Goal: Transaction & Acquisition: Purchase product/service

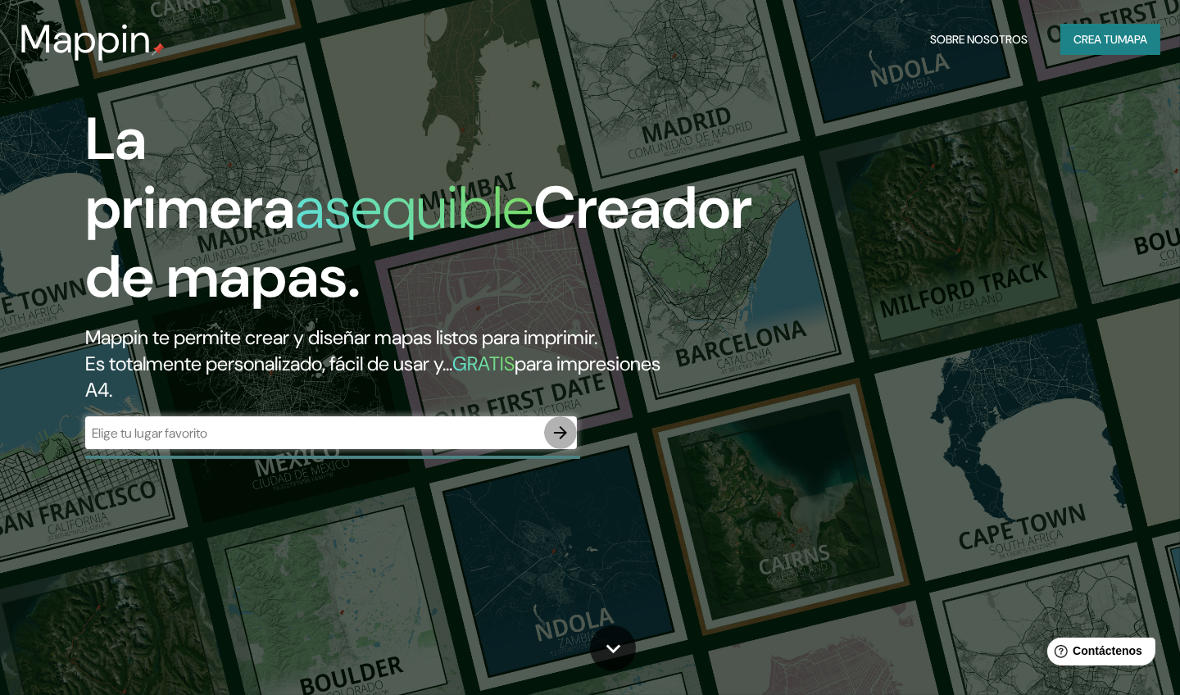
click at [569, 433] on icon "button" at bounding box center [561, 433] width 20 height 20
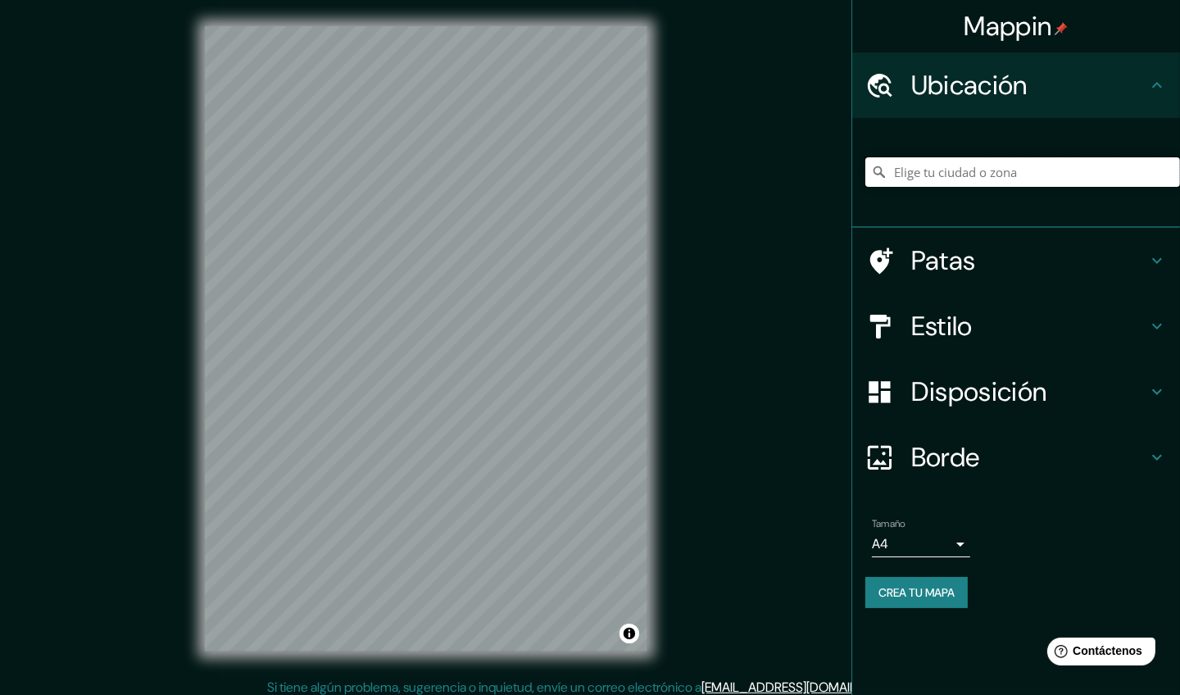
click at [963, 168] on input "Elige tu ciudad o zona" at bounding box center [1022, 172] width 315 height 30
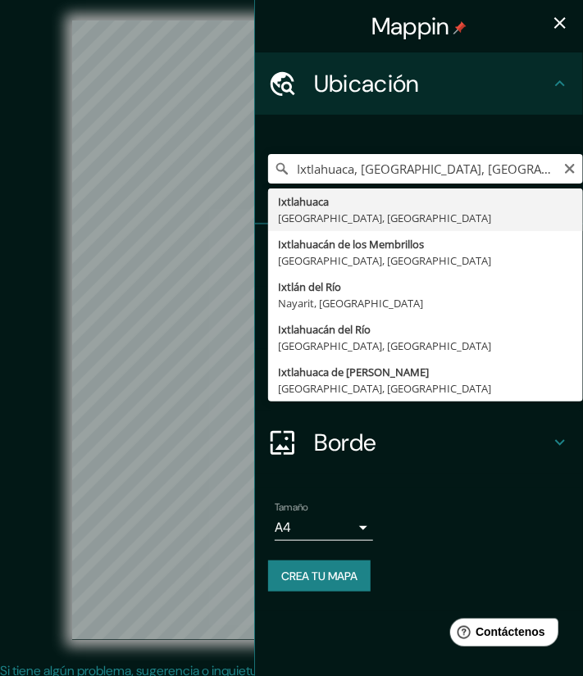
type input "Ixtlahuaca de [PERSON_NAME], [GEOGRAPHIC_DATA], [GEOGRAPHIC_DATA]"
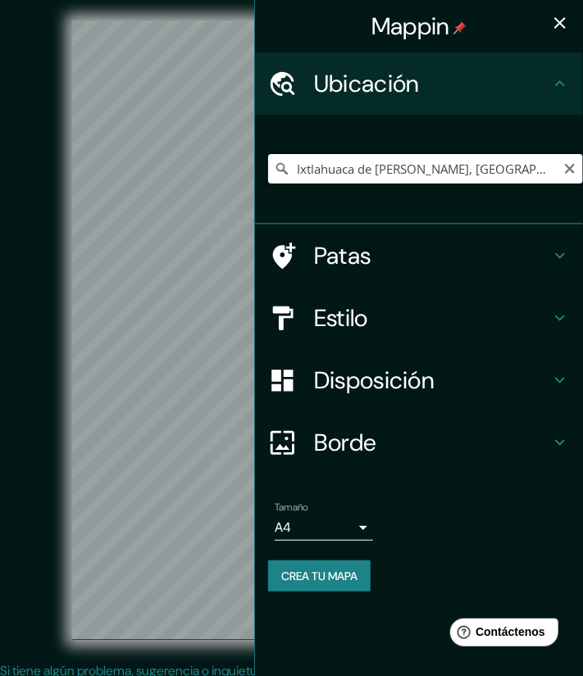
click at [371, 175] on input "Ixtlahuaca de [PERSON_NAME], [GEOGRAPHIC_DATA], [GEOGRAPHIC_DATA]" at bounding box center [425, 169] width 315 height 30
click at [510, 173] on input "Ixtlahuaca de [PERSON_NAME], [GEOGRAPHIC_DATA], [GEOGRAPHIC_DATA]" at bounding box center [425, 169] width 315 height 30
click at [565, 171] on icon "Claro" at bounding box center [569, 168] width 13 height 13
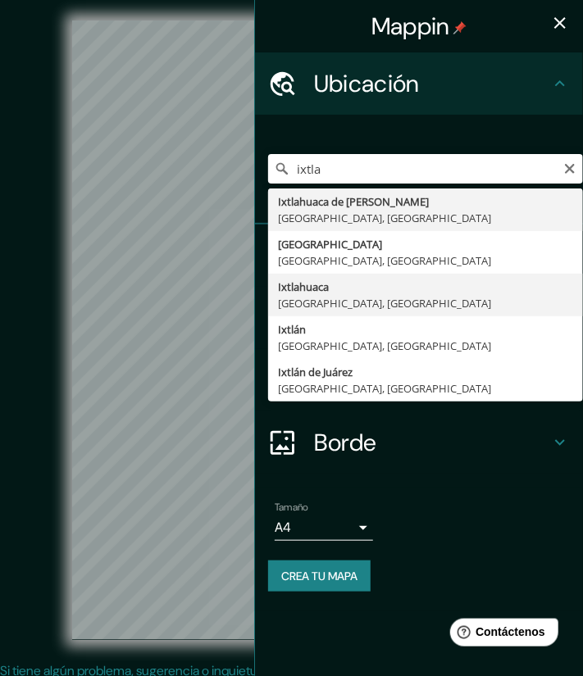
type input "Ixtlahuaca, [GEOGRAPHIC_DATA], [GEOGRAPHIC_DATA]"
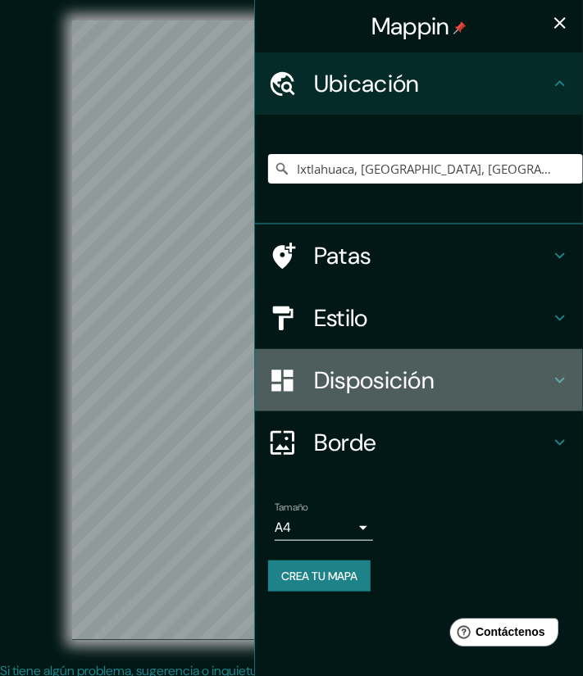
click at [376, 374] on font "Disposición" at bounding box center [374, 380] width 120 height 31
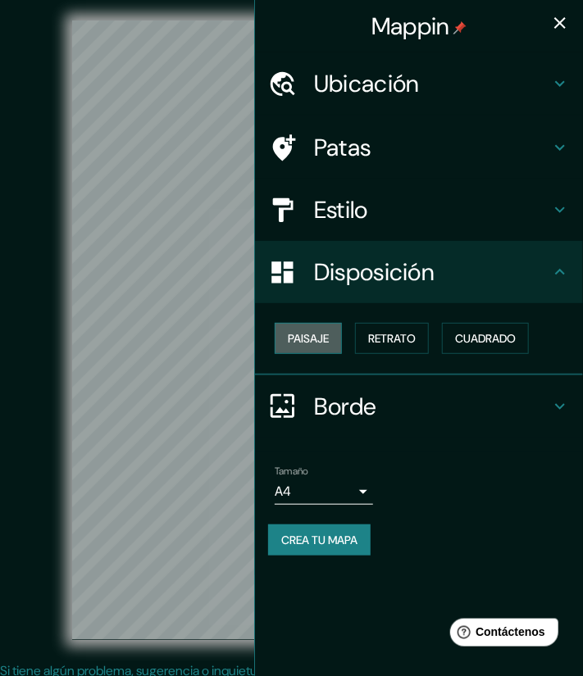
click at [318, 339] on font "Paisaje" at bounding box center [308, 338] width 41 height 15
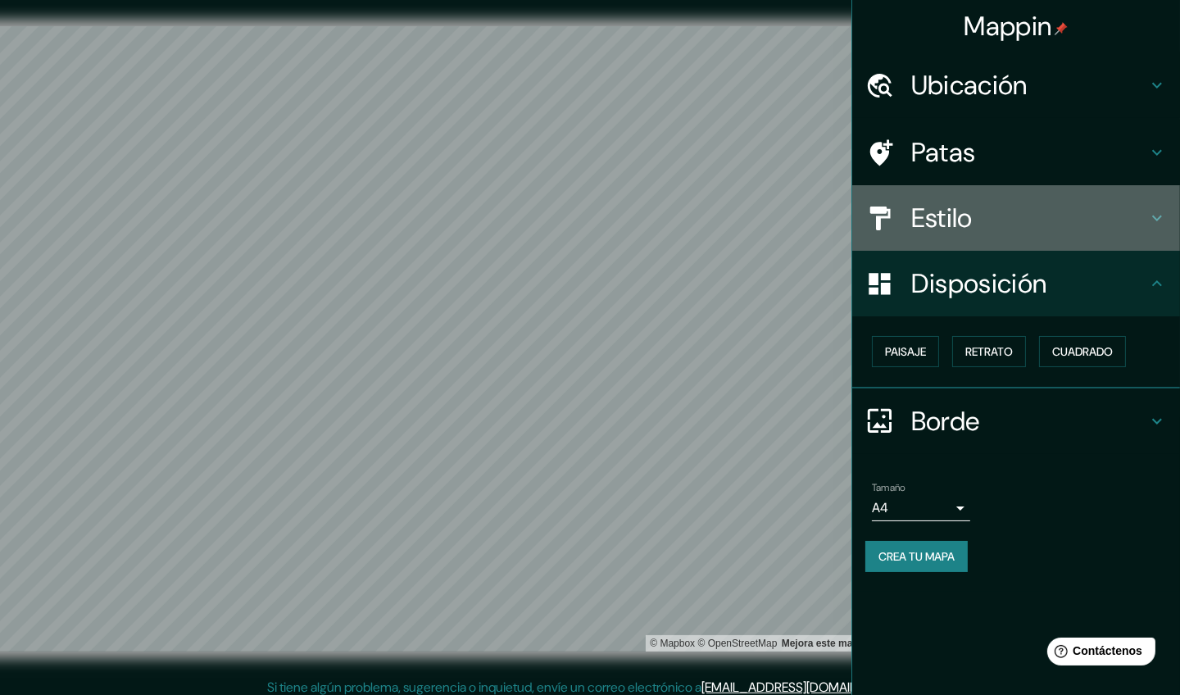
click at [961, 227] on font "Estilo" at bounding box center [941, 218] width 61 height 34
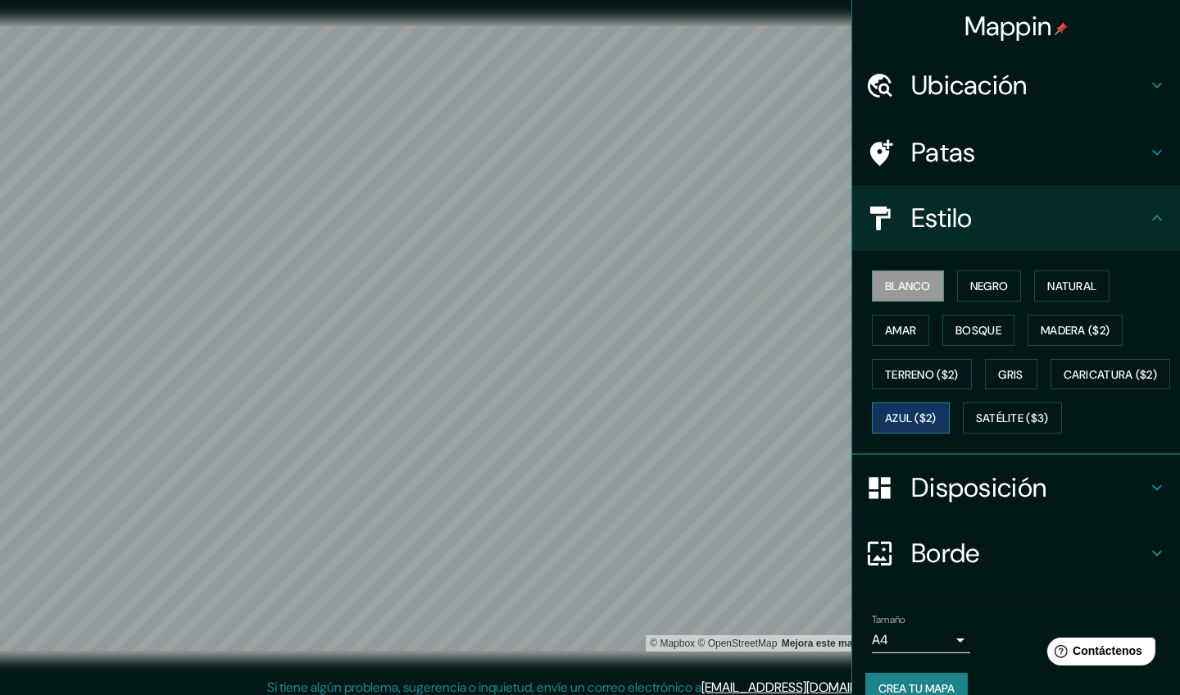
click at [950, 409] on button "Azul ($2)" at bounding box center [911, 417] width 78 height 31
